Goal: Task Accomplishment & Management: Use online tool/utility

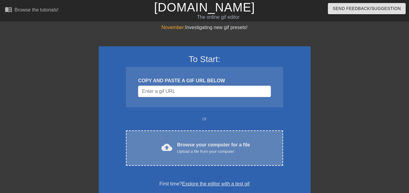
click at [160, 160] on div "cloud_upload Browse your computer for a file Upload a file from your computer C…" at bounding box center [204, 147] width 157 height 35
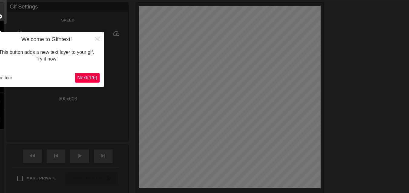
scroll to position [15, 0]
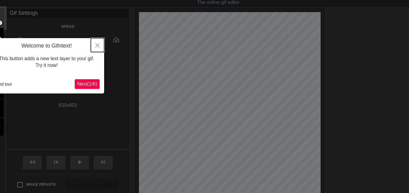
click at [97, 45] on icon "Close" at bounding box center [97, 45] width 4 height 4
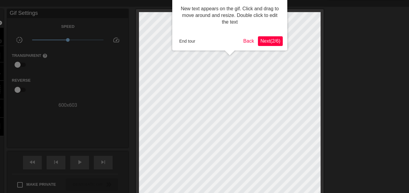
scroll to position [0, 0]
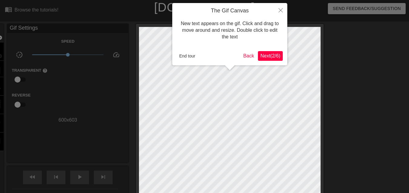
click at [264, 54] on span "Next ( 2 / 6 )" at bounding box center [270, 55] width 20 height 5
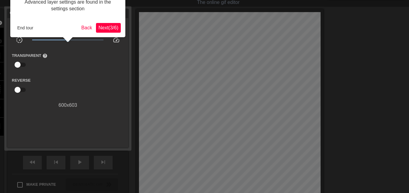
click at [105, 27] on span "Next ( 3 / 6 )" at bounding box center [108, 27] width 20 height 5
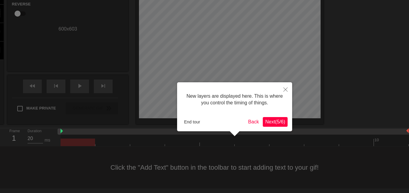
scroll to position [5, 0]
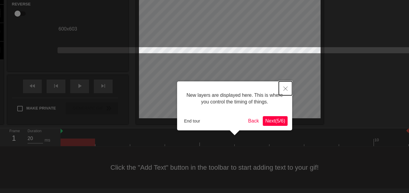
click at [286, 89] on icon "Close" at bounding box center [285, 89] width 4 height 4
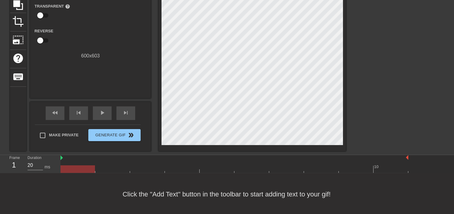
scroll to position [65, 0]
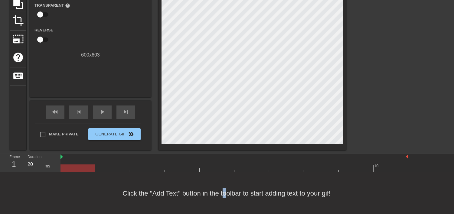
click at [225, 188] on div "Click the "Add Text" button in the toolbar to start adding text to your gif!" at bounding box center [227, 193] width 454 height 42
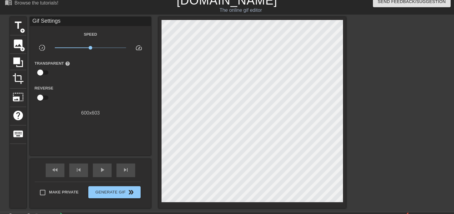
scroll to position [0, 0]
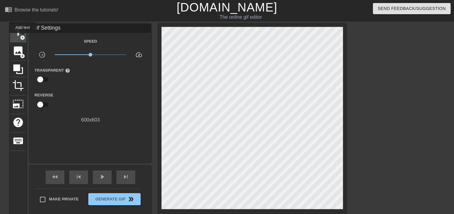
click at [23, 37] on span "add_circle" at bounding box center [22, 37] width 5 height 5
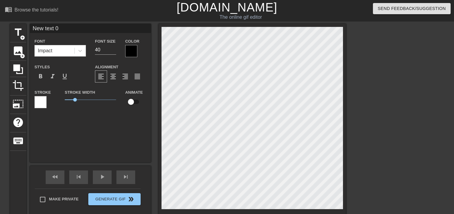
click at [133, 50] on div at bounding box center [131, 51] width 12 height 12
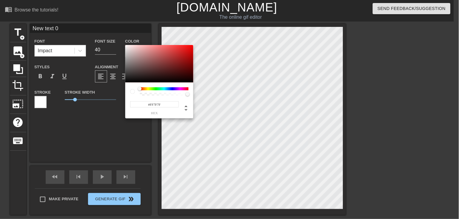
type input "#FFFBFB"
drag, startPoint x: 164, startPoint y: 78, endPoint x: 126, endPoint y: 31, distance: 60.0
click at [126, 31] on div "#FFFBFB hex" at bounding box center [229, 109] width 459 height 219
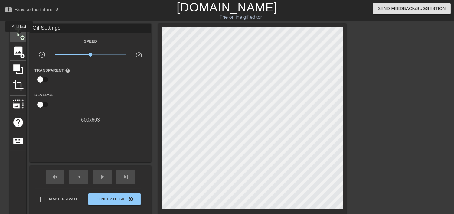
click at [19, 36] on span "title" at bounding box center [17, 32] width 11 height 11
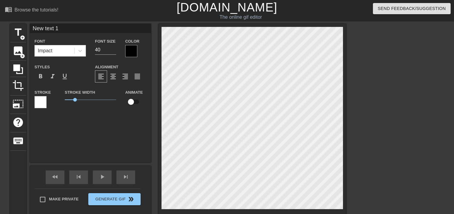
scroll to position [1, 1]
click at [80, 138] on div "title add_circle image add_circle crop photo_size_select_large help keyboard Ne…" at bounding box center [178, 120] width 336 height 192
click at [390, 113] on div "title add_circle image add_circle crop photo_size_select_large help keyboard Ne…" at bounding box center [227, 120] width 454 height 192
type input "New text 0"
click at [43, 103] on div at bounding box center [40, 102] width 12 height 12
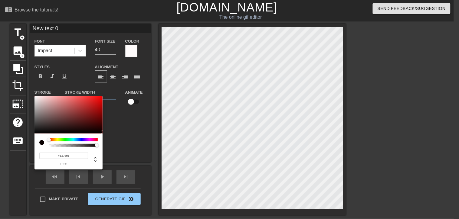
drag, startPoint x: 64, startPoint y: 123, endPoint x: 97, endPoint y: 129, distance: 33.8
click at [98, 130] on div at bounding box center [68, 115] width 68 height 38
click at [101, 131] on div at bounding box center [103, 133] width 4 height 4
click at [99, 130] on div at bounding box center [98, 130] width 4 height 4
type input "#0B0000"
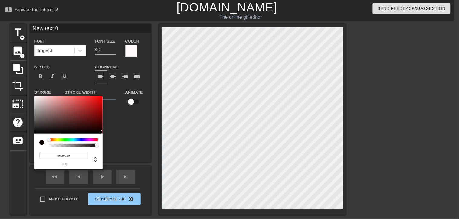
click at [101, 132] on div at bounding box center [103, 132] width 4 height 4
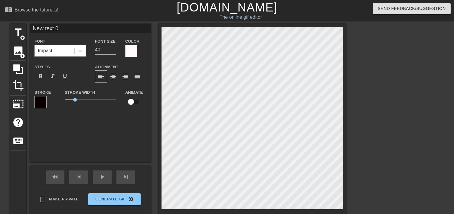
type input "h"
type textarea "hm"
type input "hm."
type textarea "hm."
type input "hm.."
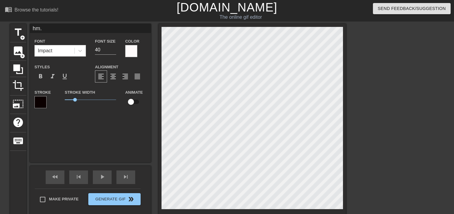
type textarea "hm.."
type input "hm.."
type textarea "hm.."
type input "hm.. t"
type textarea "hm.. t"
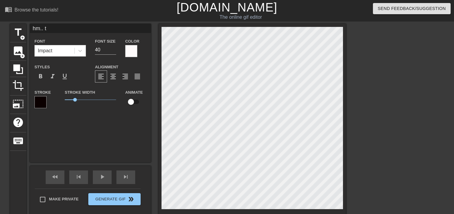
type input "hm.. te"
type textarea "hm.. te"
type input "hm.. t"
type textarea "hm.. t"
type input "hm.."
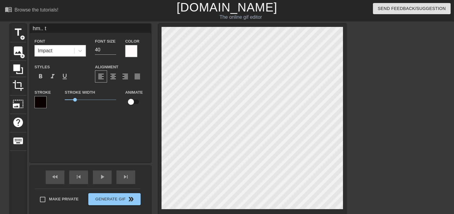
type textarea "hm.."
type input "hm.. y"
type textarea "hm.. y"
type input "hm.. ye"
type textarea "hm.. ye"
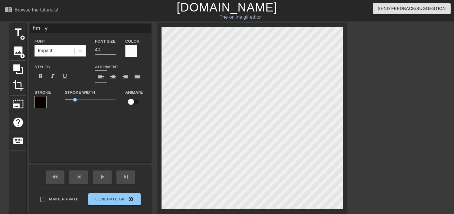
scroll to position [1, 1]
type input "hm.. yes"
type textarea "hm.. yes"
type input "hm.. yes."
type textarea "hm.. yes."
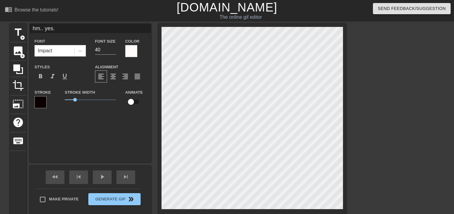
scroll to position [1, 1]
type input "hm.. yes.."
type textarea "hm.. yes.."
type input "hm.. yes.."
type textarea "hm.. yes.."
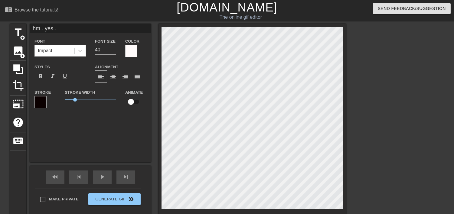
type input "hm.. yes.. i"
type textarea "hm.. yes.. i"
type input "hm.. yes.. i"
type textarea "hm.. yes.. i"
type input "hm.. yes.. i"
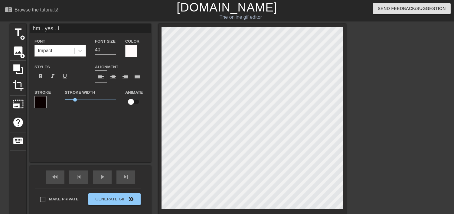
type textarea "hm.. yes.. i"
type input "hm.. yes.."
type textarea "hm.. yes.."
type input "hm.. yes.."
type textarea "hm.. yes.."
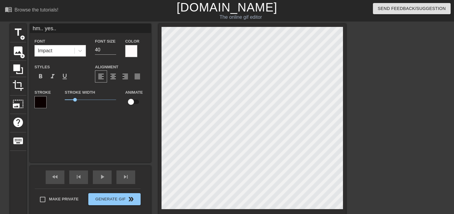
type input "hm.. yes.."
type textarea "hm.. yes.."
type input "hm.. yes.. i"
type textarea "hm.. yes.. i"
type input "hm.. yes.. i"
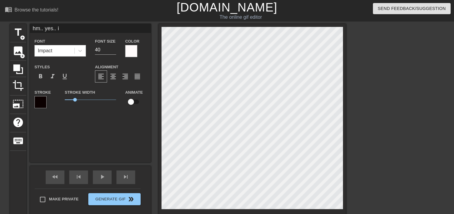
type textarea "hm.. yes.. i"
type input "hm.. yes.. i s"
type textarea "hm.. yes.. i s"
type input "hm.. yes.. i se"
type textarea "hm.. yes.. i se"
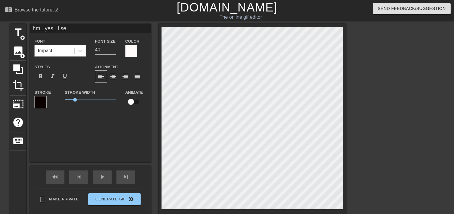
type input "hm.. yes.. i see"
type textarea "hm.. yes.. i see"
type input "hm.. yes.. i see"
type textarea "hm.. yes.. i see"
type input "hm.. yes.. i see i"
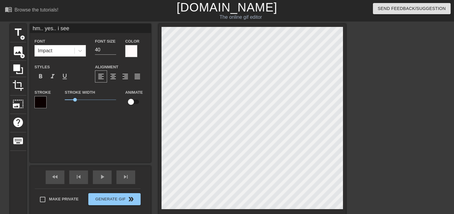
type textarea "hm.. yes.. i see i"
type input "hm.. yes.. i see it"
type textarea "hm.. yes.. i see it"
type input "hm.. yes.. i see it."
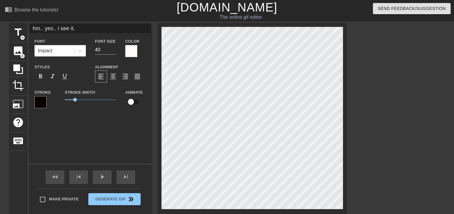
type textarea "hm.. yes.. i see it.."
type input "hm.. yes.. i see it.."
type textarea "hm.. yes.. i see it.."
click at [379, 181] on div at bounding box center [398, 115] width 91 height 182
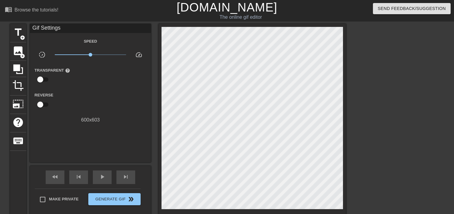
scroll to position [1, 0]
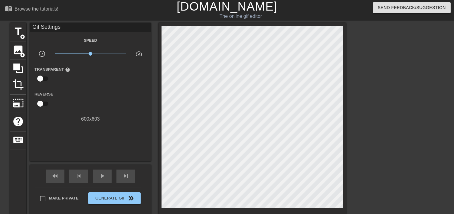
click at [409, 103] on div at bounding box center [398, 114] width 91 height 182
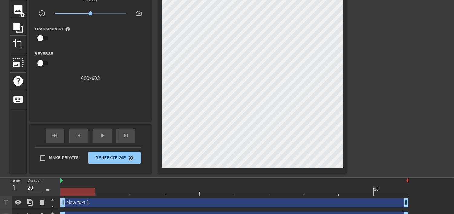
scroll to position [44, 0]
